Goal: Register for event/course

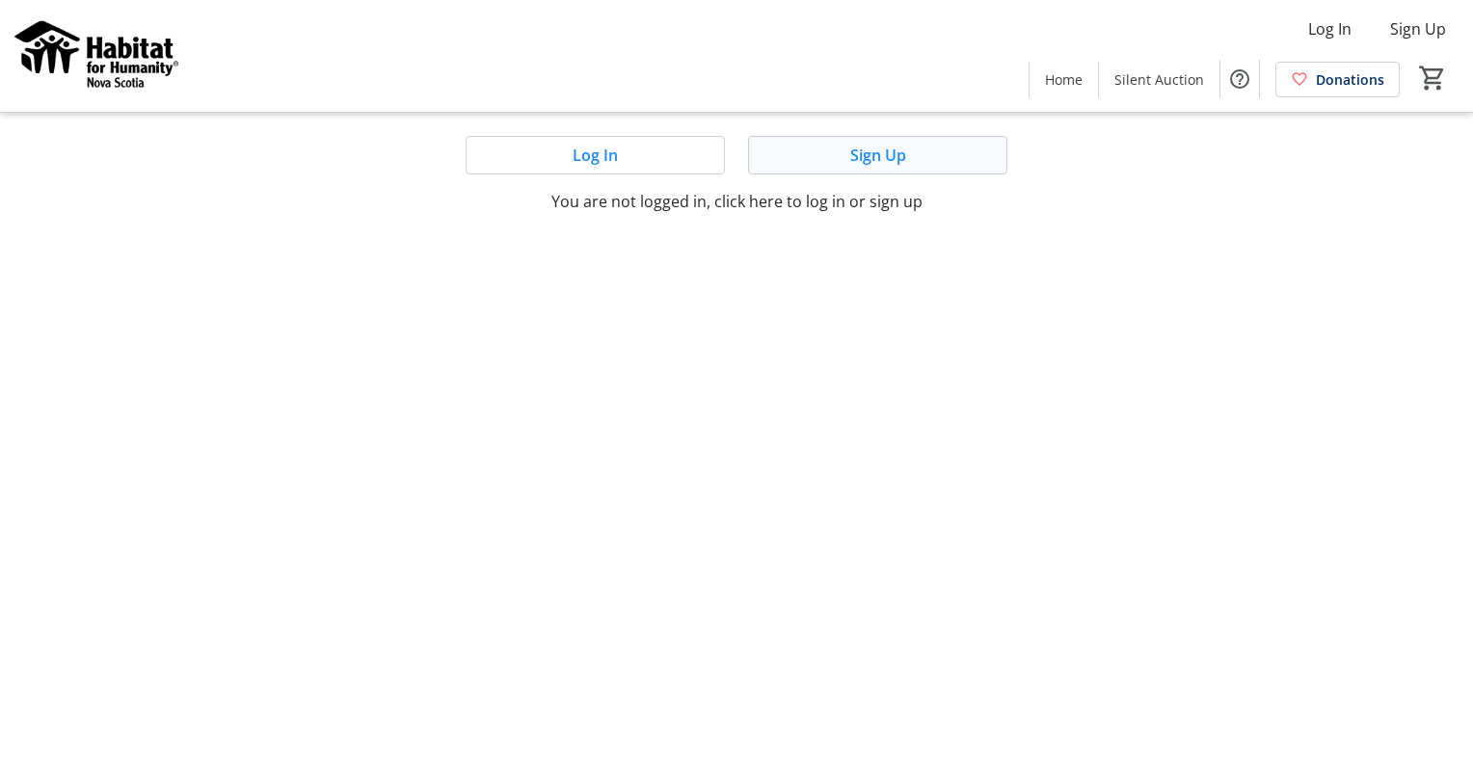
click at [828, 163] on span at bounding box center [877, 155] width 257 height 46
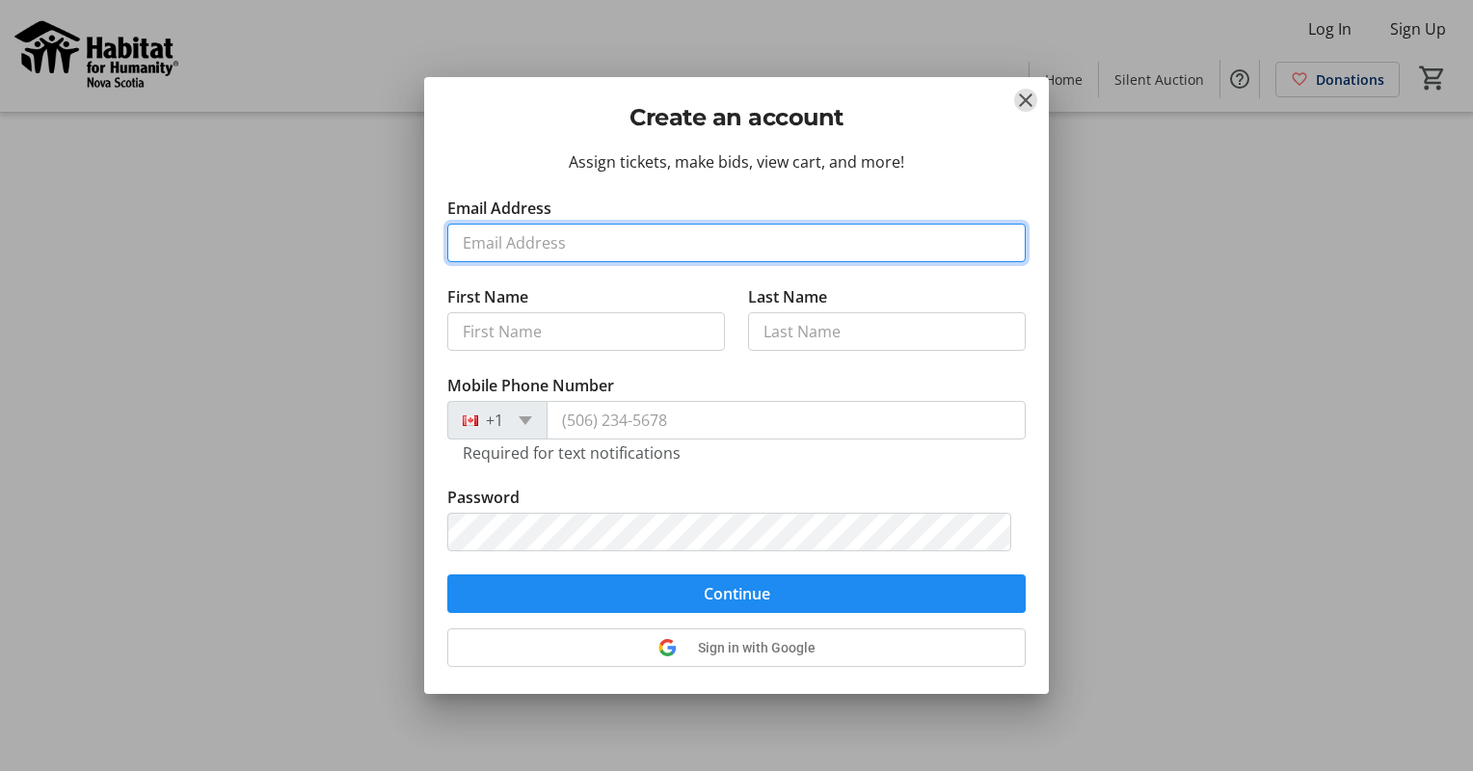
click at [541, 241] on input "Email Address" at bounding box center [736, 243] width 578 height 39
type input "[EMAIL_ADDRESS][PERSON_NAME][DOMAIN_NAME]"
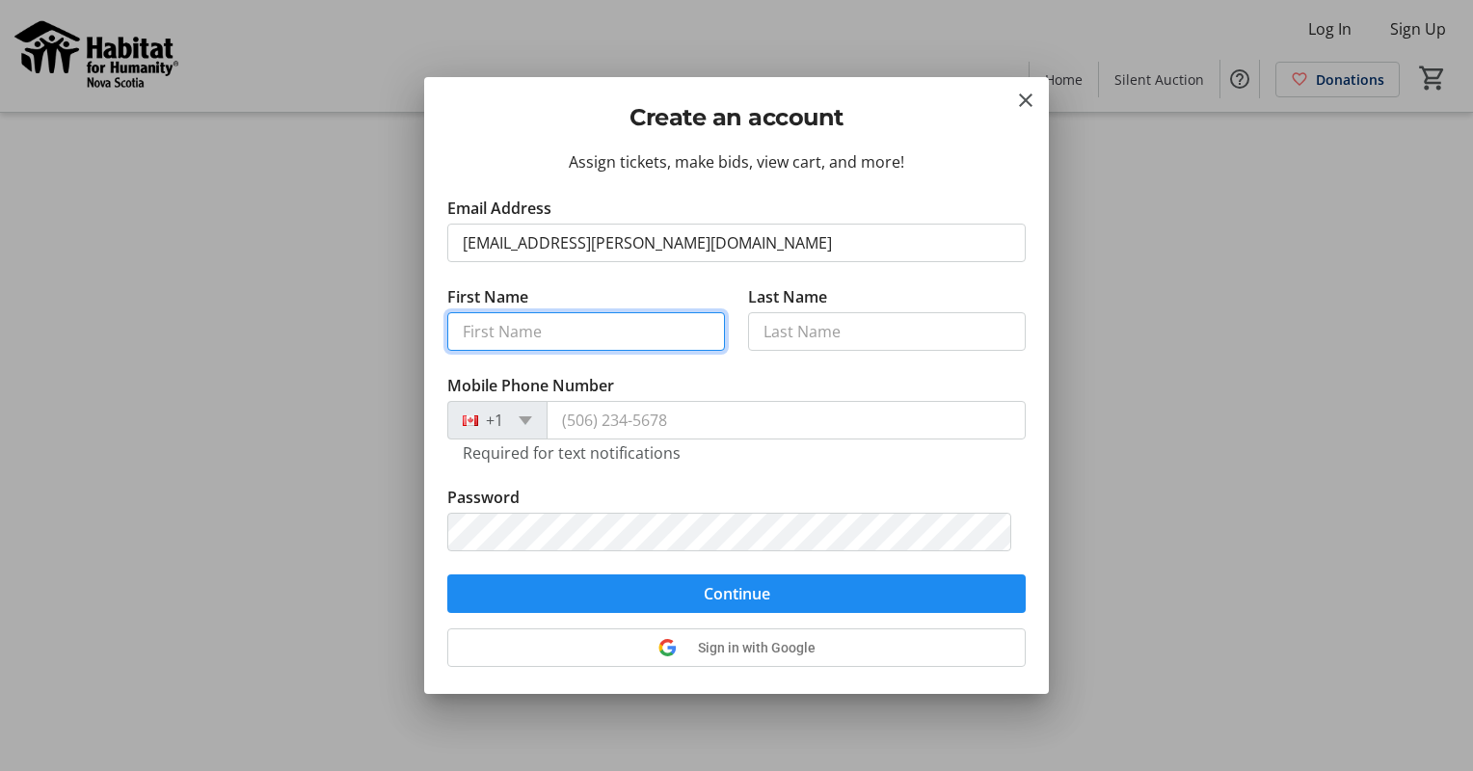
type input "Mark"
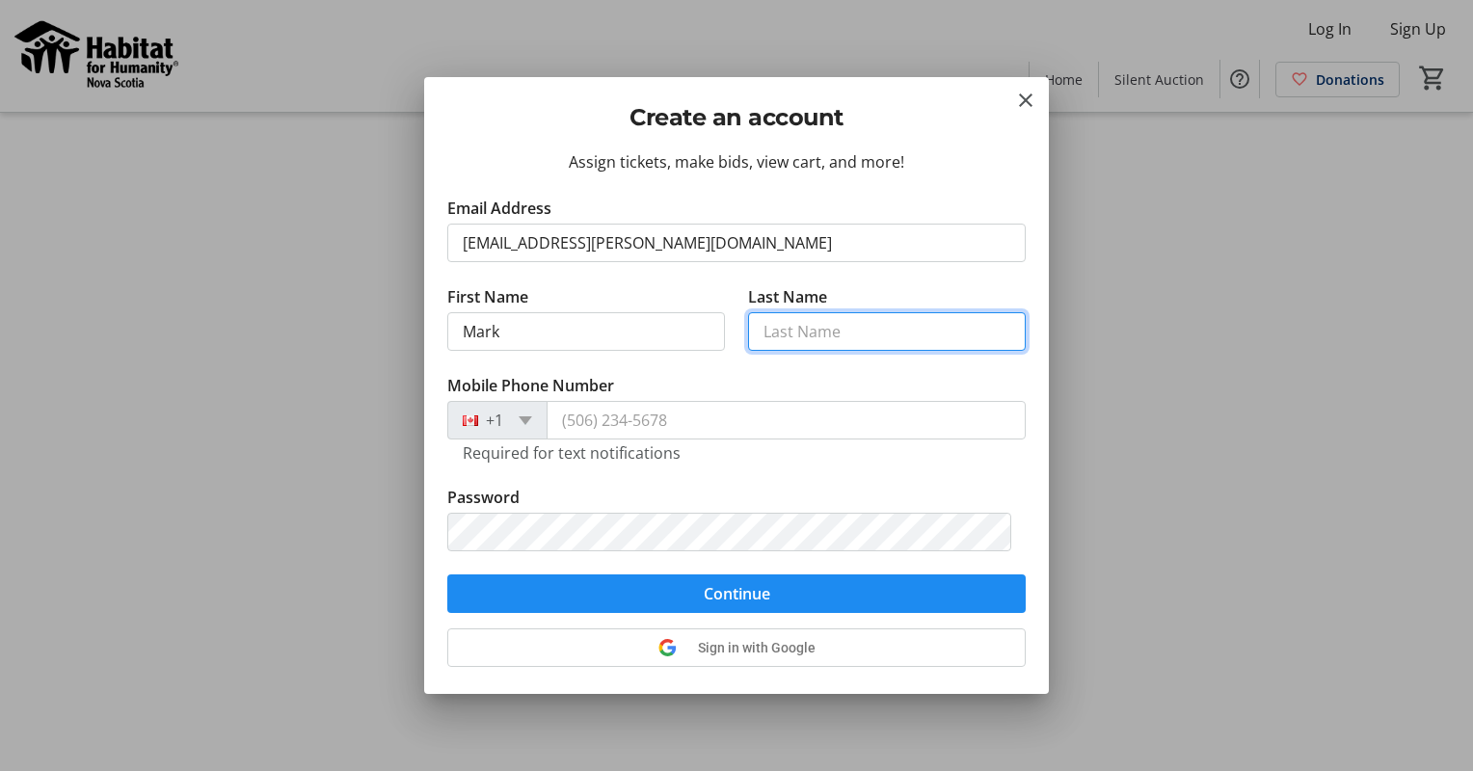
type input "[PERSON_NAME]"
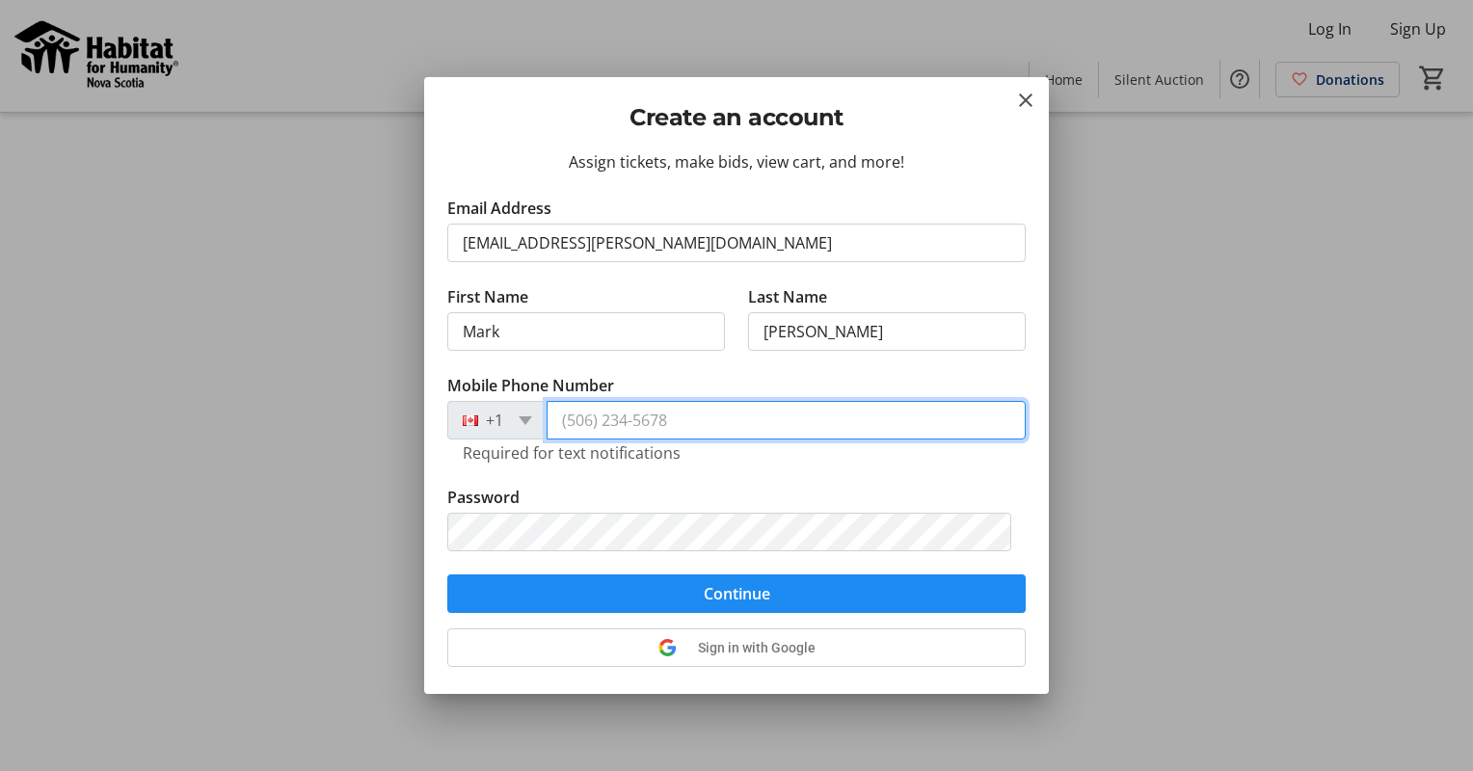
type input "[PHONE_NUMBER]"
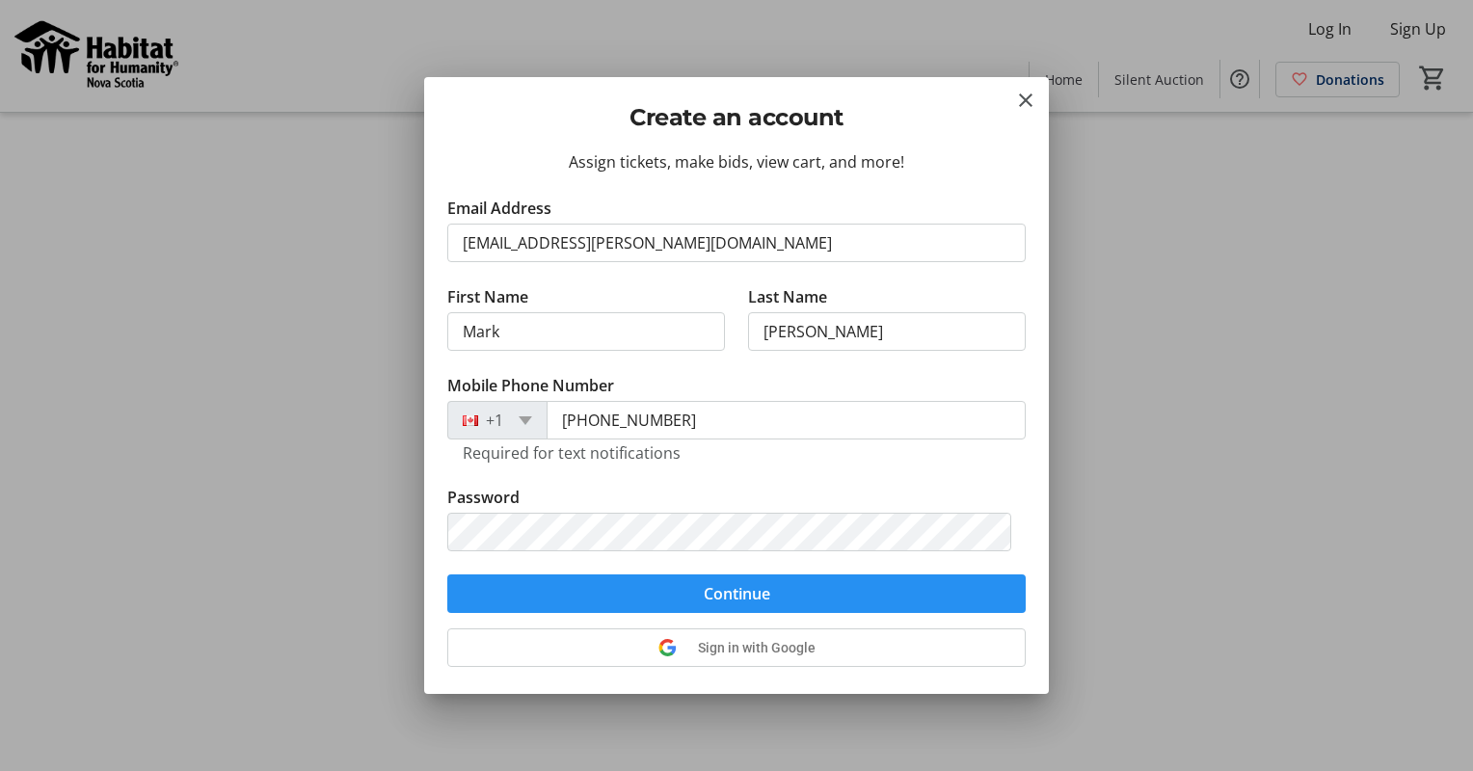
click at [587, 600] on span "submit" at bounding box center [736, 594] width 578 height 46
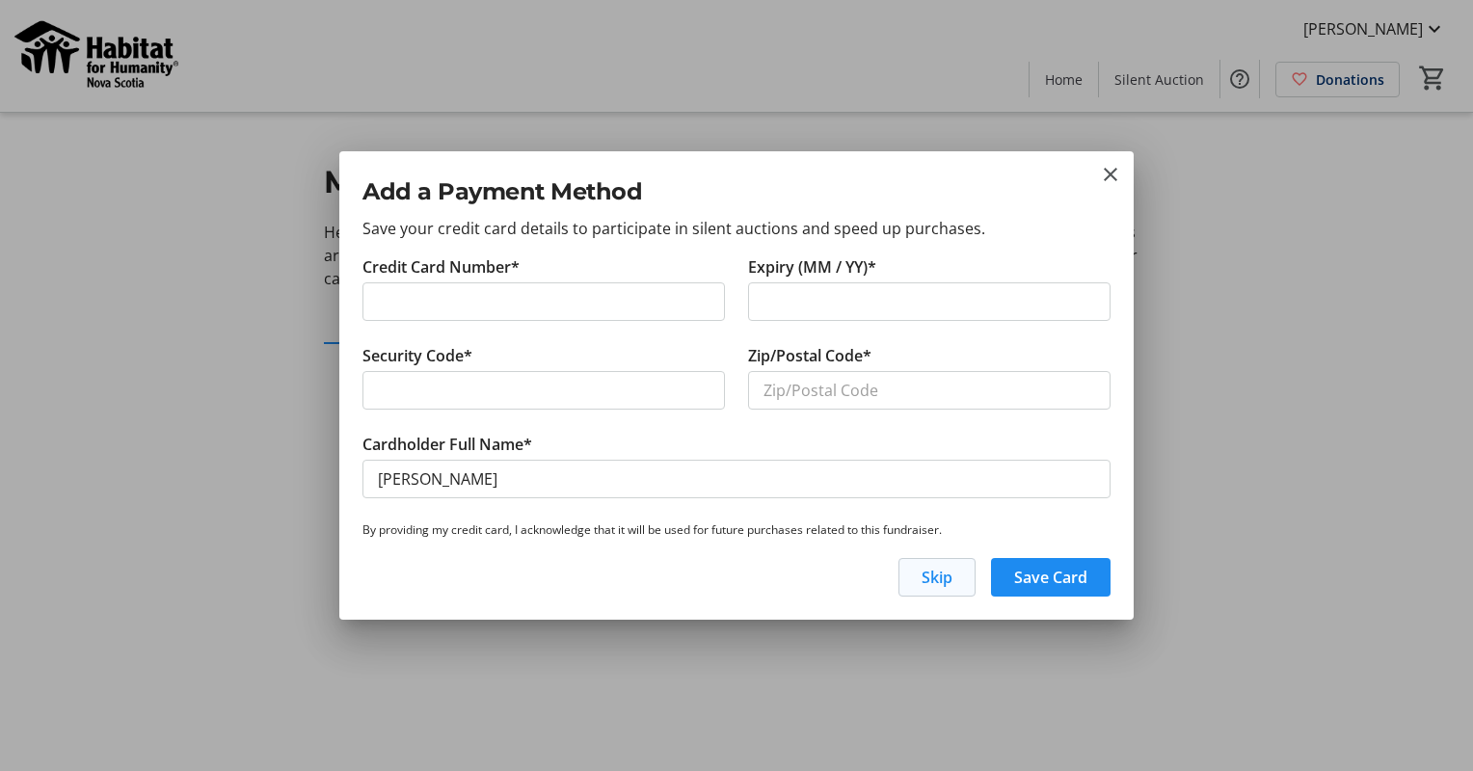
click at [932, 574] on span "Skip" at bounding box center [936, 577] width 31 height 23
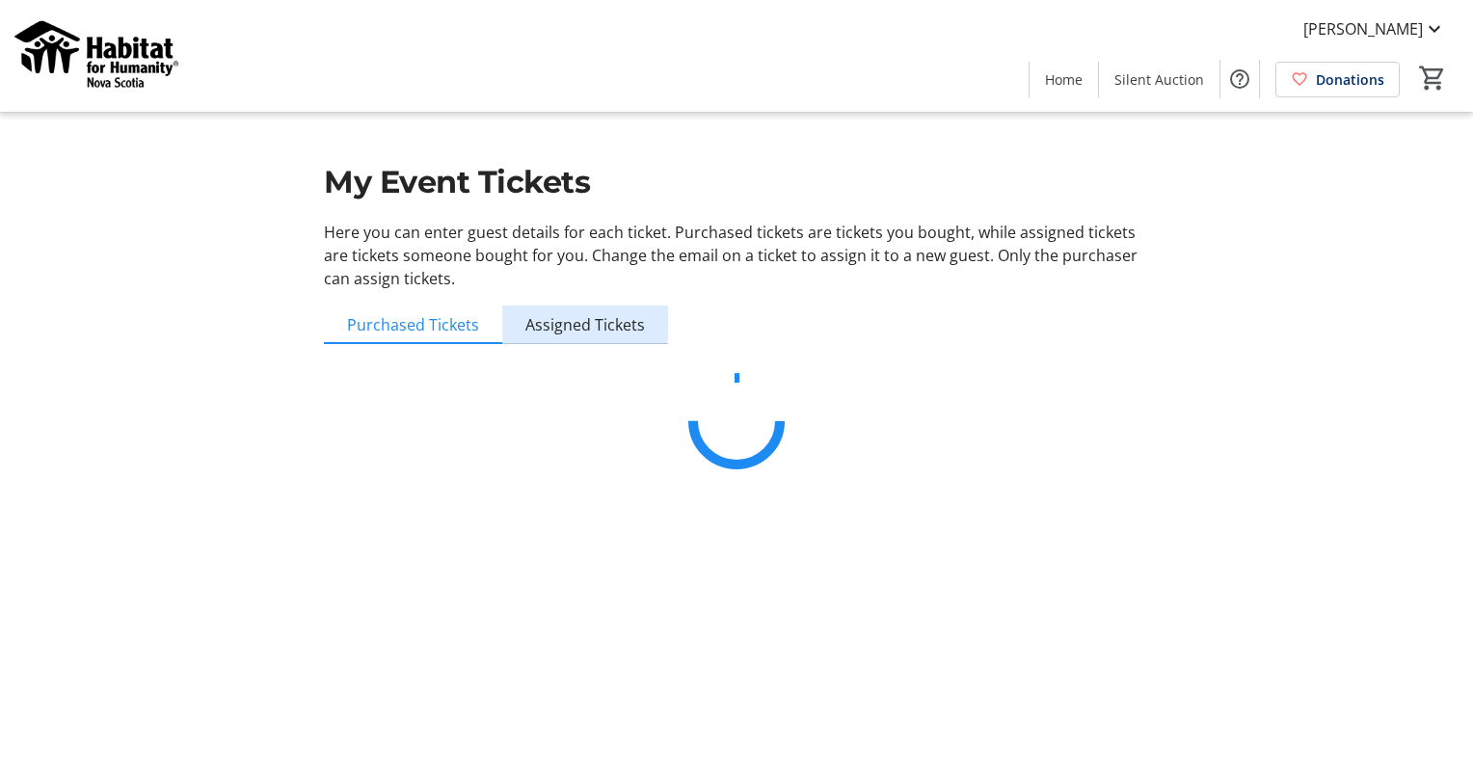
click at [550, 317] on span "Assigned Tickets" at bounding box center [585, 324] width 120 height 15
